Goal: Navigation & Orientation: Find specific page/section

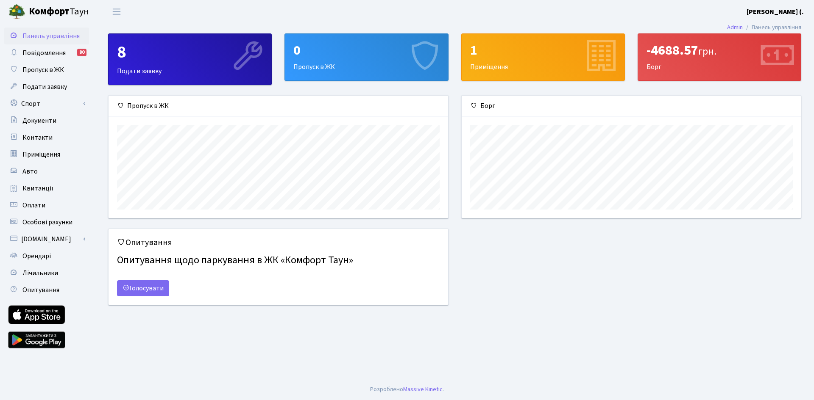
scroll to position [122, 339]
click at [691, 39] on div "-4688.57 грн. [GEOGRAPHIC_DATA]" at bounding box center [719, 57] width 163 height 47
click at [56, 183] on link "Квитанції" at bounding box center [46, 188] width 85 height 17
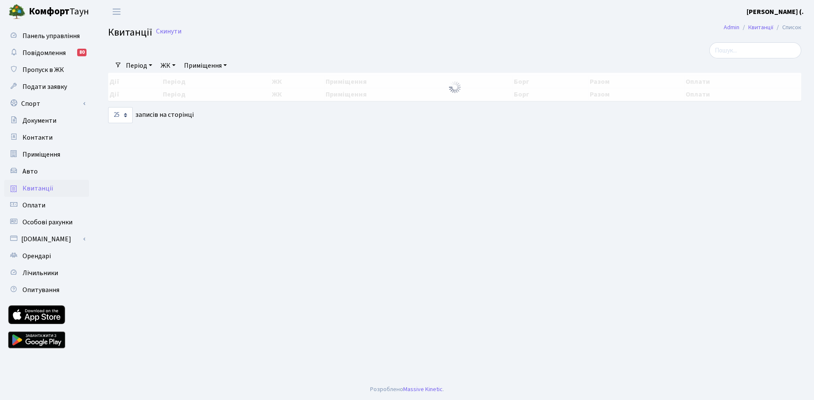
select select "25"
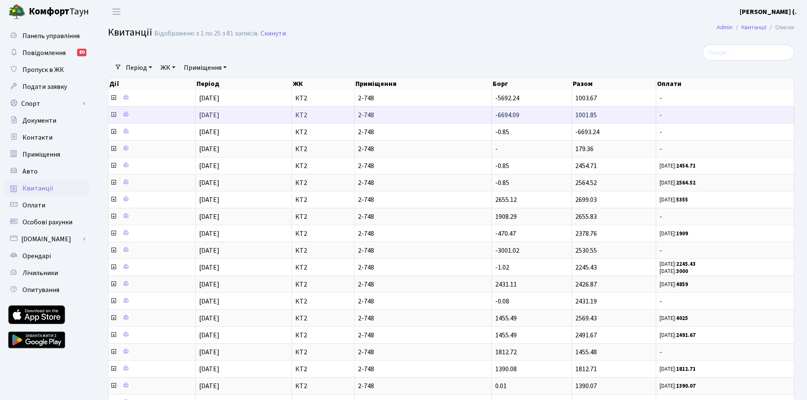
drag, startPoint x: 497, startPoint y: 117, endPoint x: 518, endPoint y: 112, distance: 21.6
click at [518, 112] on span "-6694.09" at bounding box center [507, 115] width 24 height 9
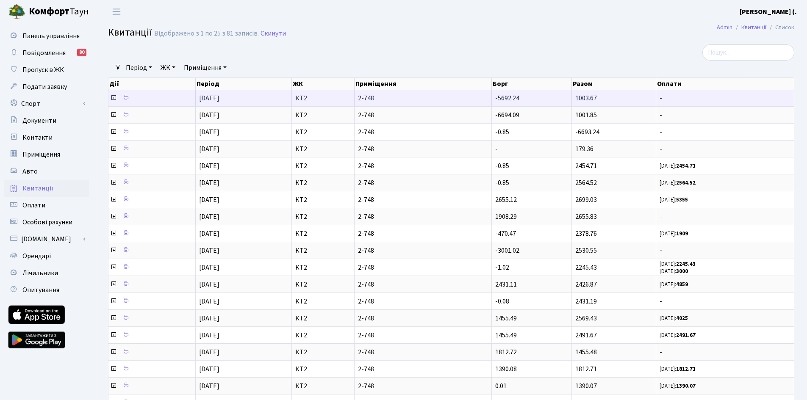
drag, startPoint x: 495, startPoint y: 98, endPoint x: 527, endPoint y: 98, distance: 31.8
click at [527, 98] on td "-5692.24" at bounding box center [532, 98] width 80 height 17
click at [523, 98] on td "-5692.24" at bounding box center [532, 98] width 80 height 17
click at [524, 94] on td "-5692.24" at bounding box center [532, 98] width 80 height 17
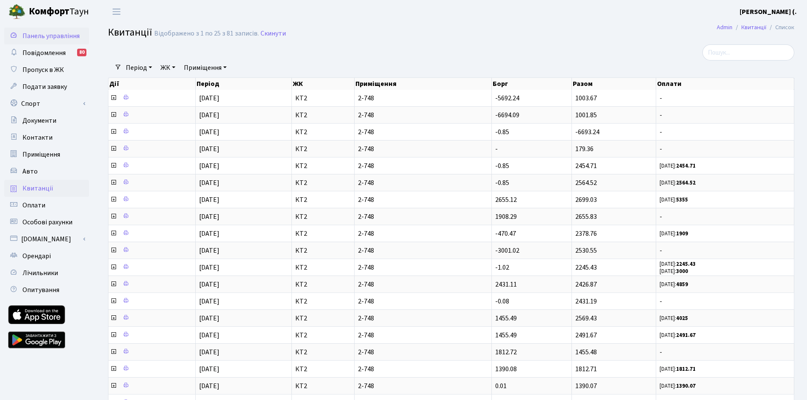
click at [64, 36] on span "Панель управління" at bounding box center [50, 35] width 57 height 9
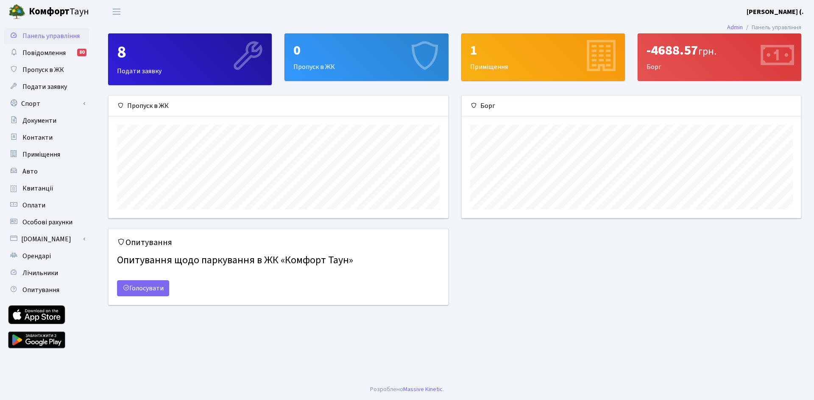
scroll to position [122, 339]
click at [32, 125] on span "Документи" at bounding box center [39, 120] width 34 height 9
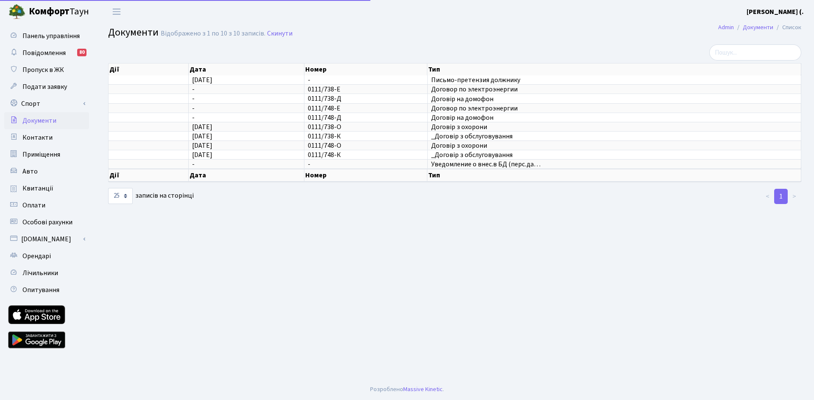
select select "25"
click at [69, 137] on link "Контакти" at bounding box center [46, 137] width 85 height 17
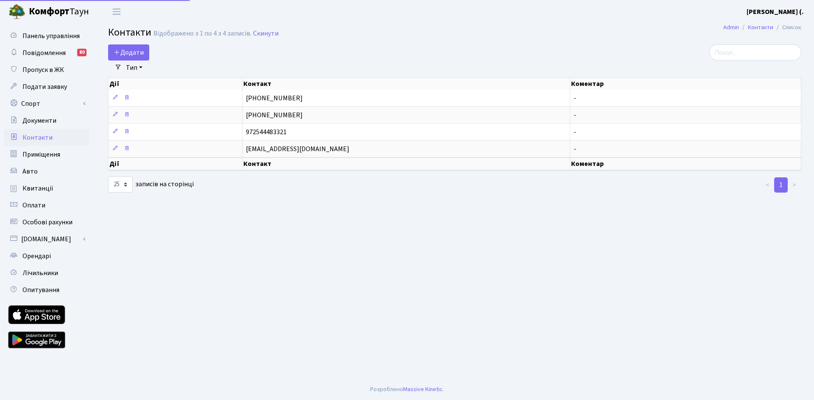
select select "25"
click at [75, 208] on link "Оплати" at bounding box center [46, 205] width 85 height 17
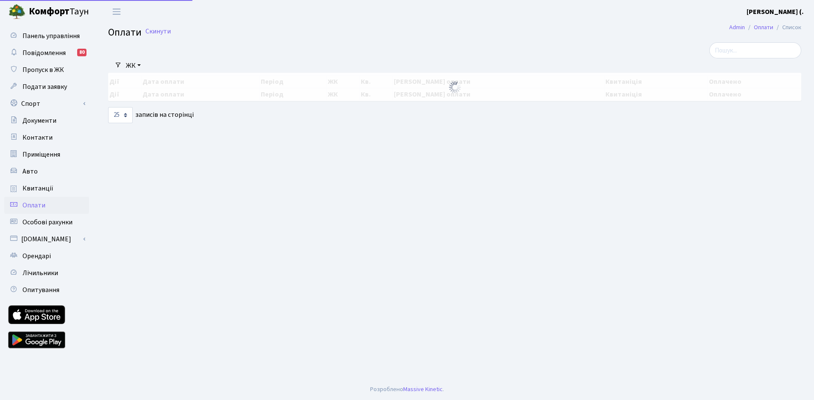
select select "25"
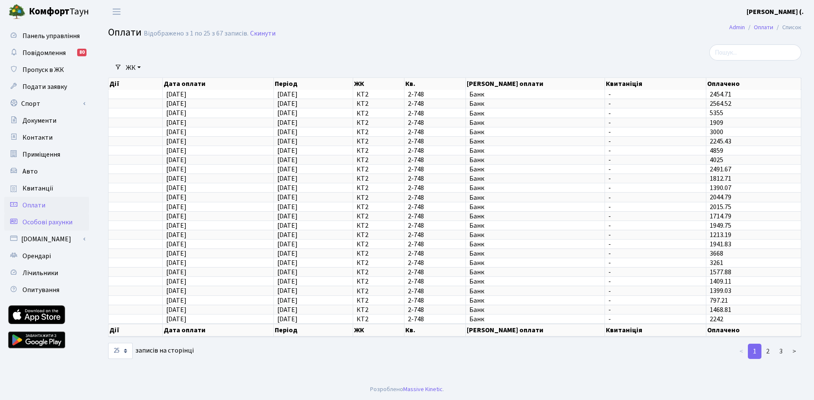
click at [66, 224] on span "Особові рахунки" at bounding box center [47, 222] width 50 height 9
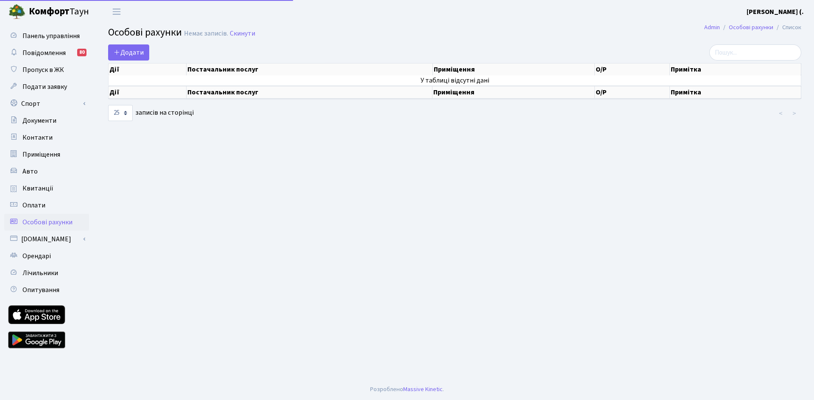
select select "25"
click at [60, 264] on link "Орендарі" at bounding box center [46, 256] width 85 height 17
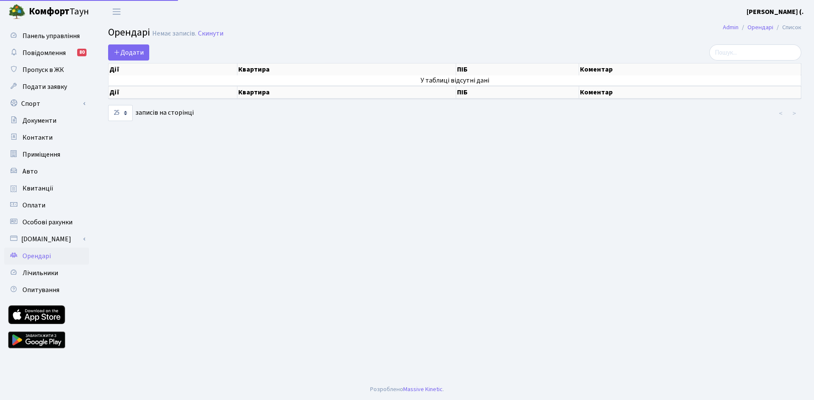
select select "25"
click at [56, 240] on link "[DOMAIN_NAME]" at bounding box center [46, 239] width 85 height 17
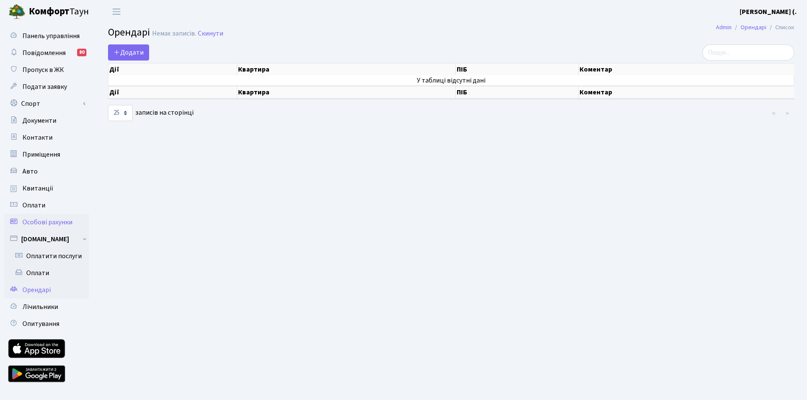
click at [64, 224] on span "Особові рахунки" at bounding box center [47, 222] width 50 height 9
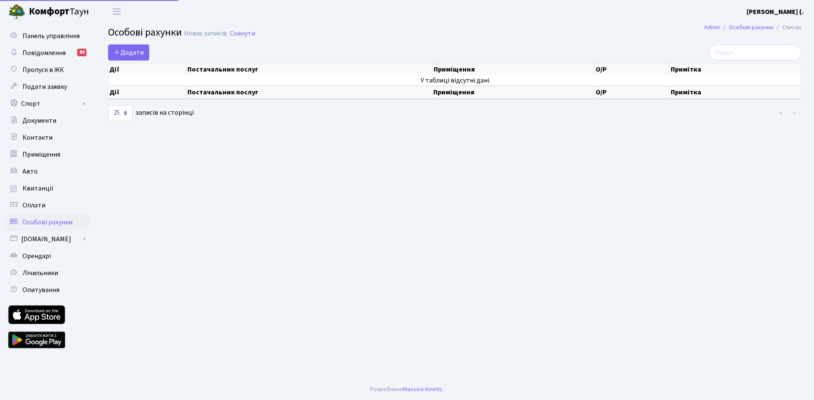
select select "25"
click at [66, 203] on link "Оплати" at bounding box center [46, 205] width 85 height 17
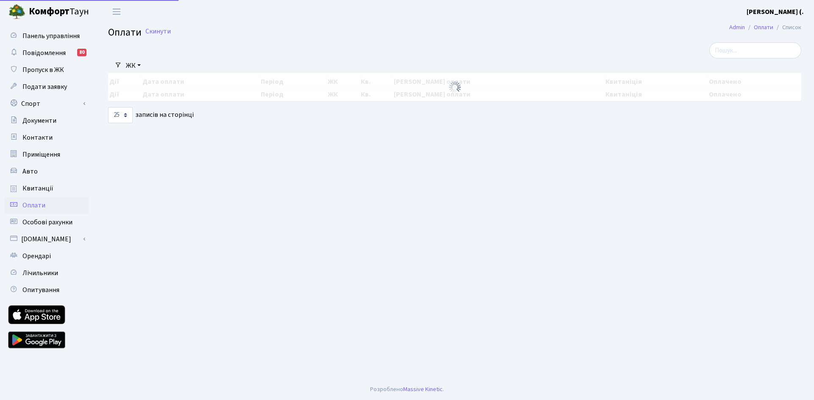
select select "25"
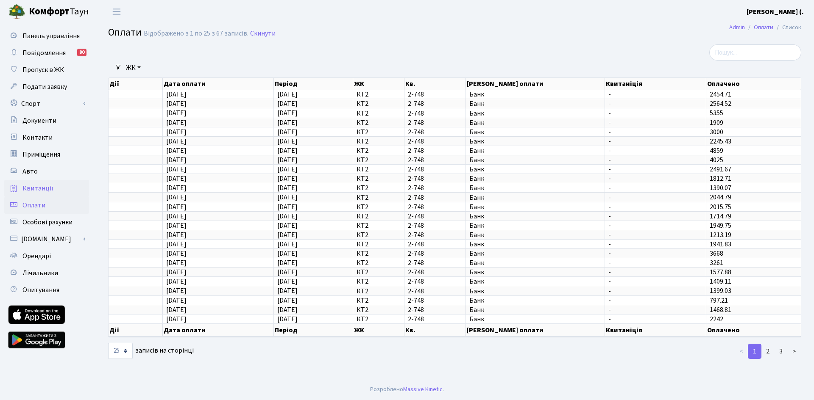
click at [64, 196] on link "Квитанції" at bounding box center [46, 188] width 85 height 17
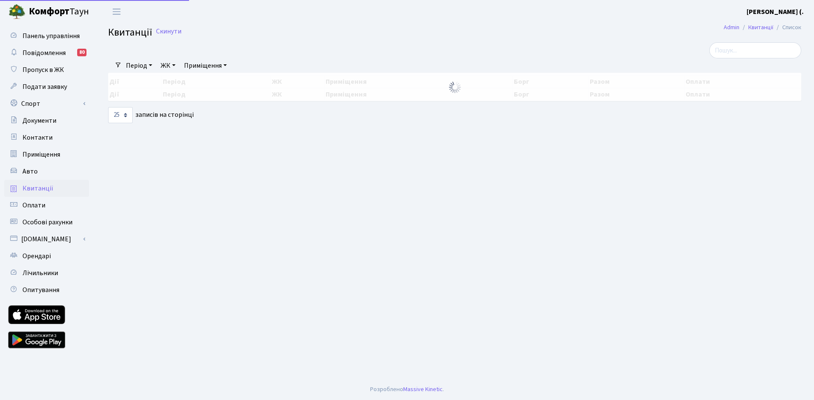
select select "25"
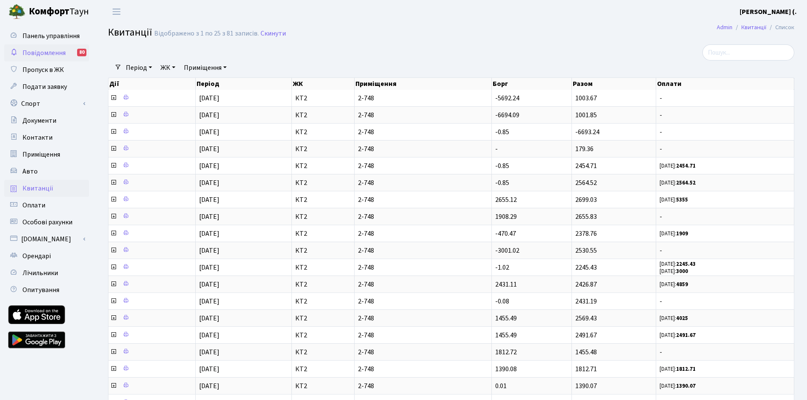
click at [56, 57] on span "Повідомлення" at bounding box center [43, 52] width 43 height 9
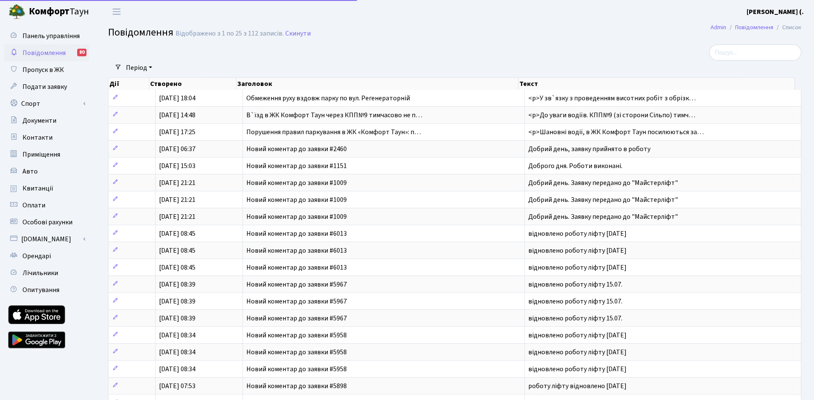
select select "25"
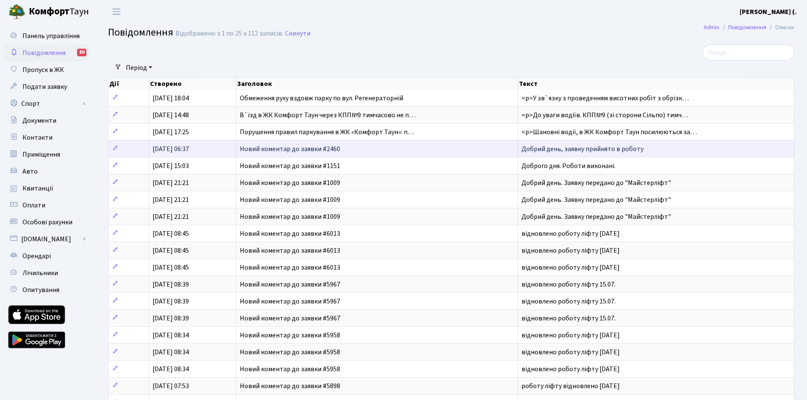
click at [494, 152] on td "Новий коментар до заявки #2460" at bounding box center [377, 148] width 282 height 17
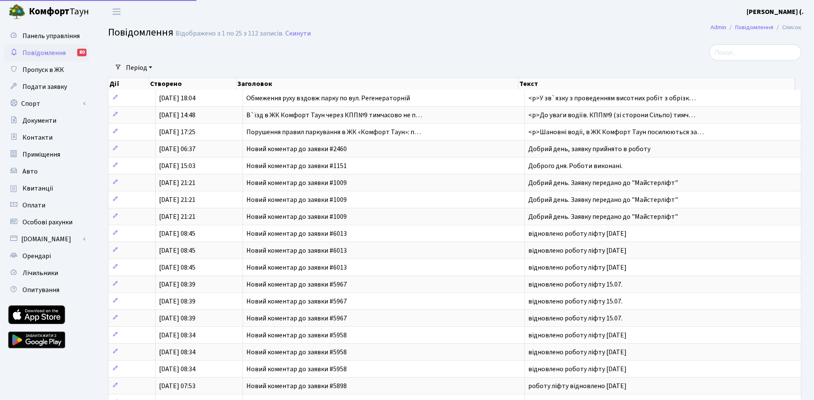
select select "25"
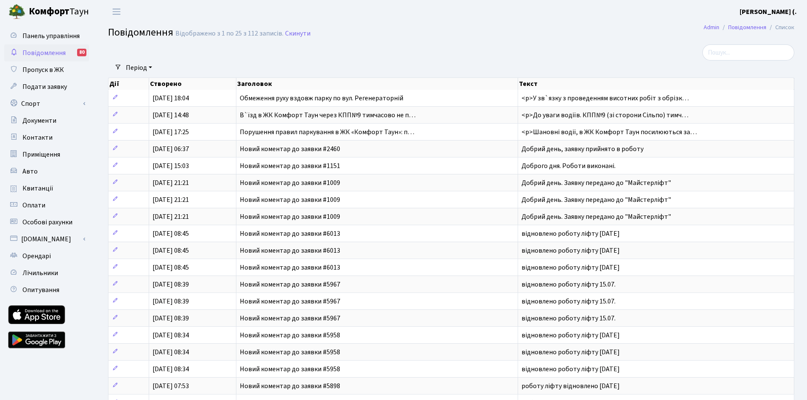
click at [60, 54] on span "Повідомлення" at bounding box center [43, 52] width 43 height 9
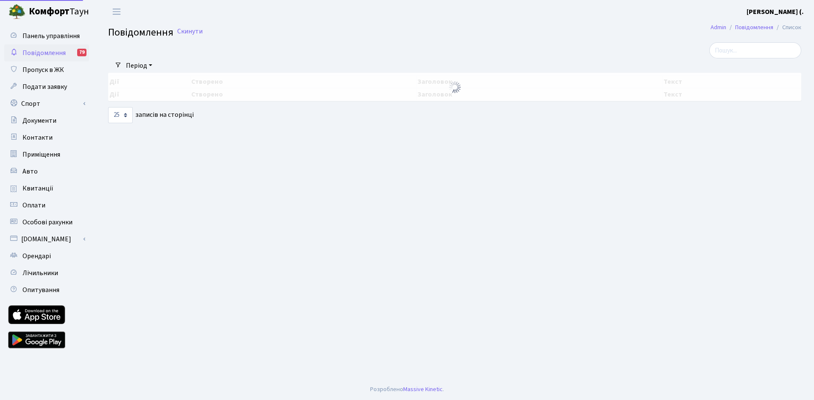
select select "25"
